Goal: Entertainment & Leisure: Consume media (video, audio)

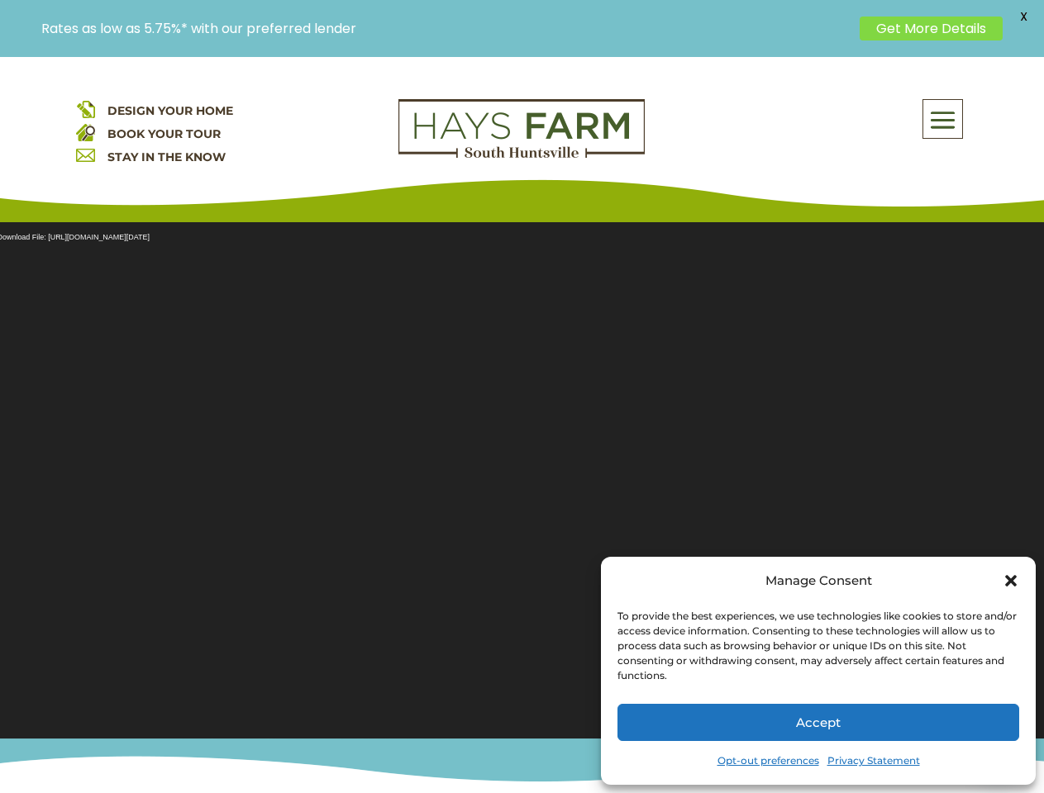
click at [521, 425] on section "Video Player Media error: Format(s) not supported or source(s) not found Downlo…" at bounding box center [522, 470] width 1044 height 537
click at [943, 119] on span at bounding box center [942, 120] width 39 height 38
click at [521, 470] on section "Video Player Media error: Format(s) not supported or source(s) not found Downlo…" at bounding box center [522, 470] width 1044 height 537
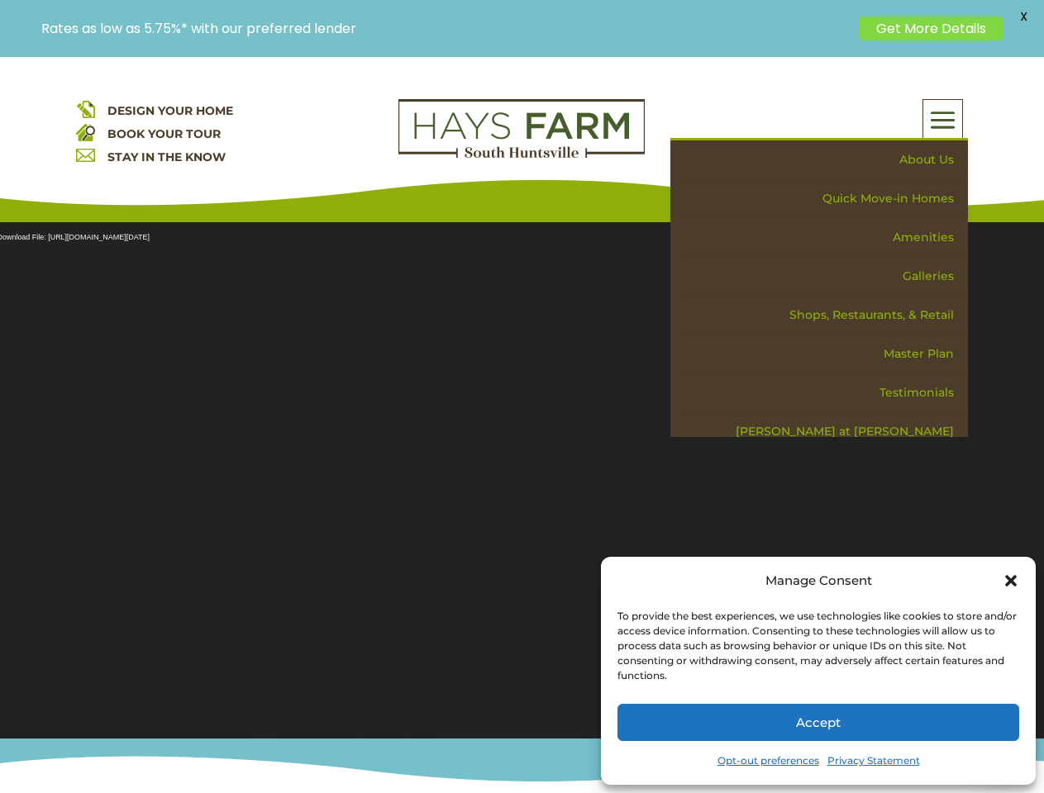
click at [521, 470] on section "Video Player Media error: Format(s) not supported or source(s) not found Downlo…" at bounding box center [522, 470] width 1044 height 537
click at [1023, 17] on span "X" at bounding box center [1023, 16] width 25 height 25
